Goal: Task Accomplishment & Management: Manage account settings

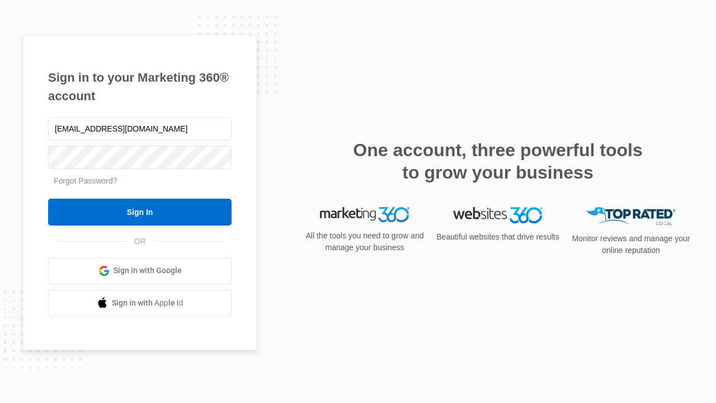
type input "[EMAIL_ADDRESS][DOMAIN_NAME]"
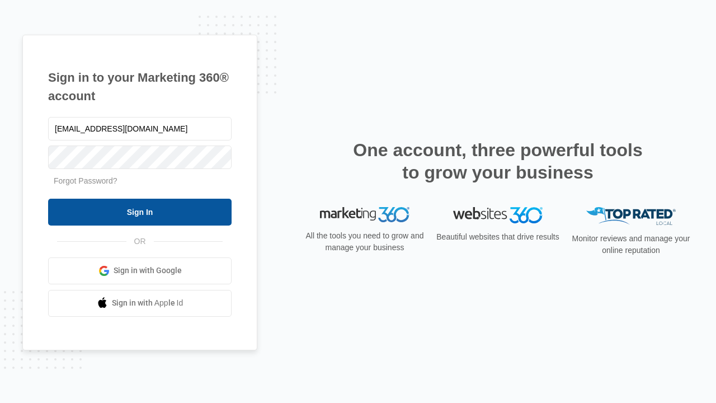
click at [140, 211] on input "Sign In" at bounding box center [140, 212] width 184 height 27
